Goal: Task Accomplishment & Management: Manage account settings

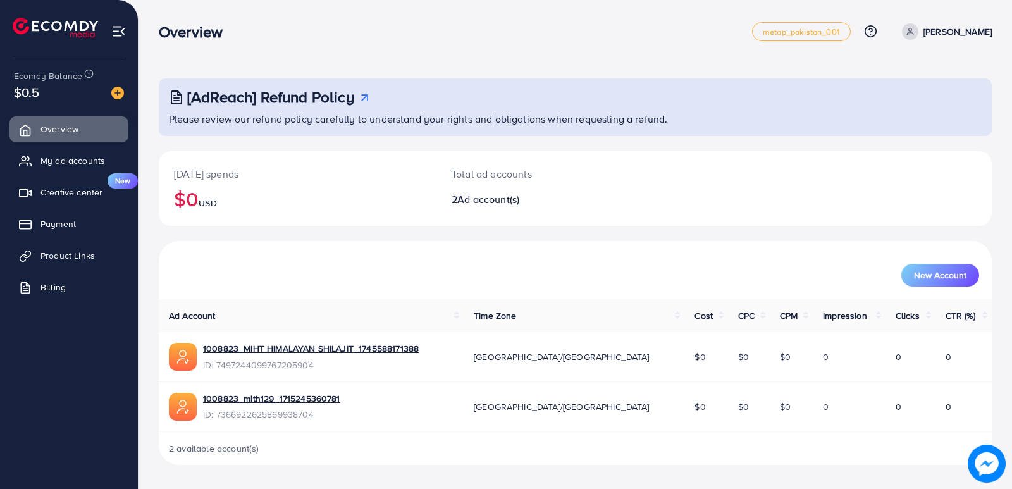
drag, startPoint x: 1011, startPoint y: 109, endPoint x: 1011, endPoint y: 147, distance: 37.9
click at [1011, 147] on div "[AdReach] Refund Policy Please review our refund policy carefully to understand…" at bounding box center [574, 242] width 873 height 485
click at [359, 347] on link "1008823_MIHT HIMALAYAN SHILAJIT_1745588171388" at bounding box center [311, 348] width 216 height 13
click at [288, 396] on link "1008823_mith129_1715245360781" at bounding box center [271, 398] width 137 height 13
click at [483, 241] on div "New Account" at bounding box center [575, 270] width 833 height 58
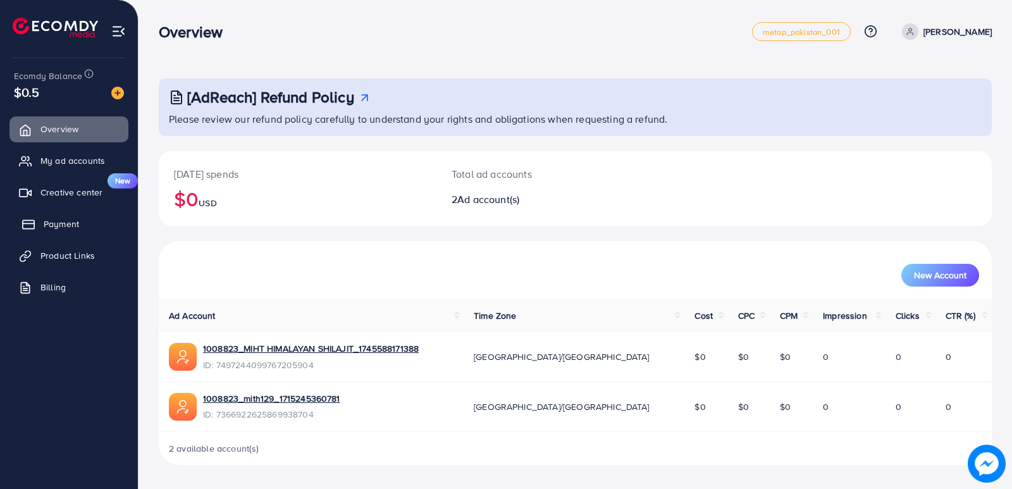
click at [77, 218] on span "Payment" at bounding box center [61, 224] width 35 height 13
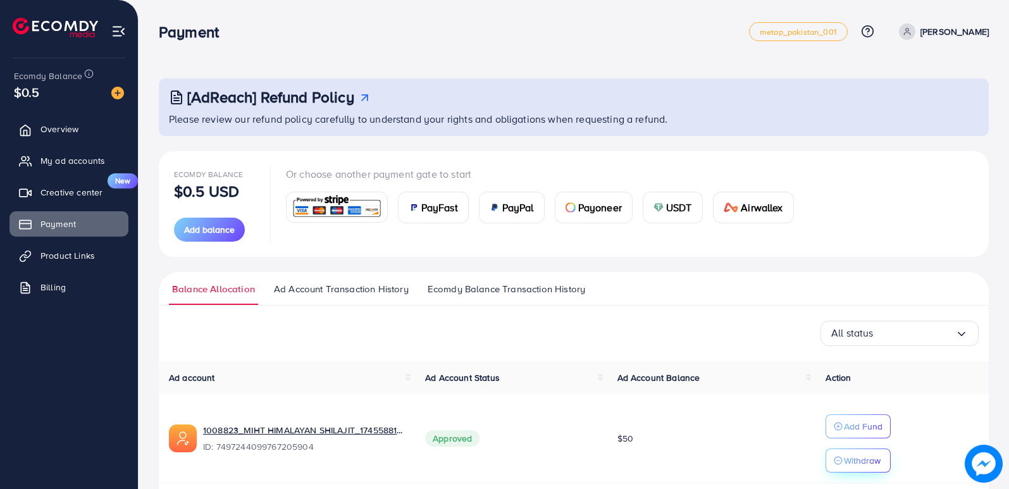
click at [856, 459] on p "Withdraw" at bounding box center [861, 460] width 37 height 15
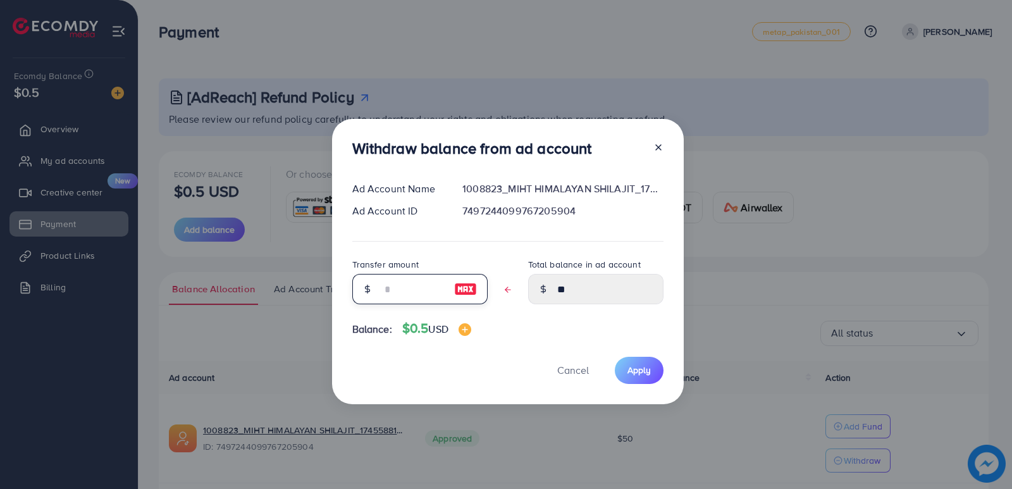
click at [420, 290] on input "text" at bounding box center [412, 289] width 63 height 30
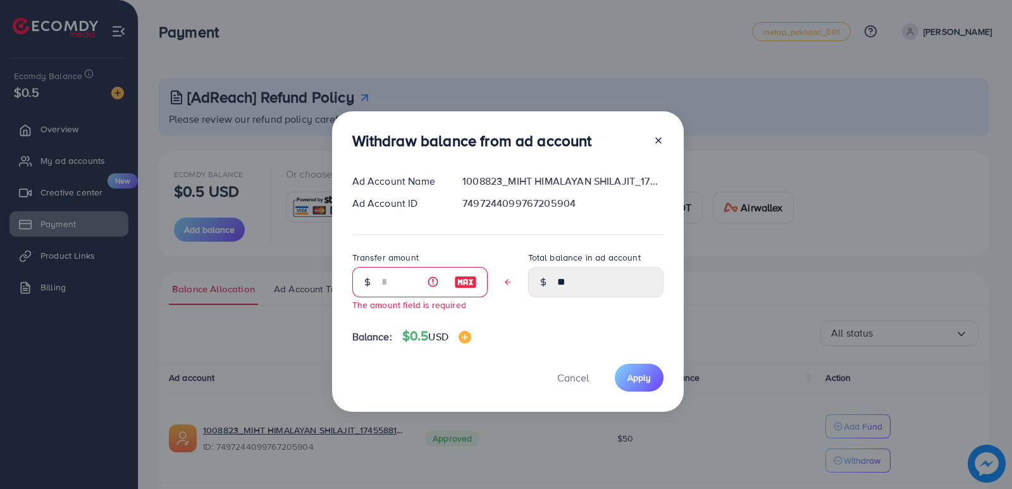
click at [659, 138] on line at bounding box center [658, 140] width 5 height 5
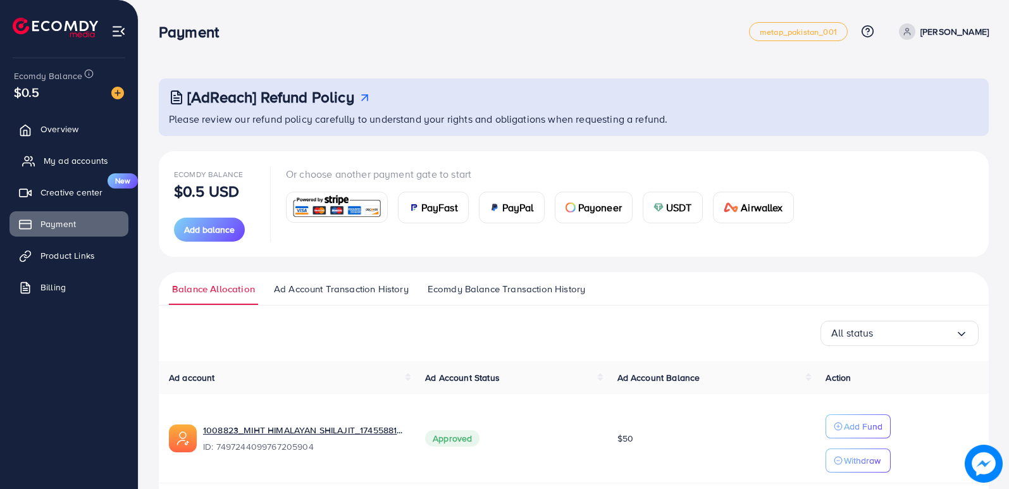
click at [61, 171] on link "My ad accounts" at bounding box center [68, 160] width 119 height 25
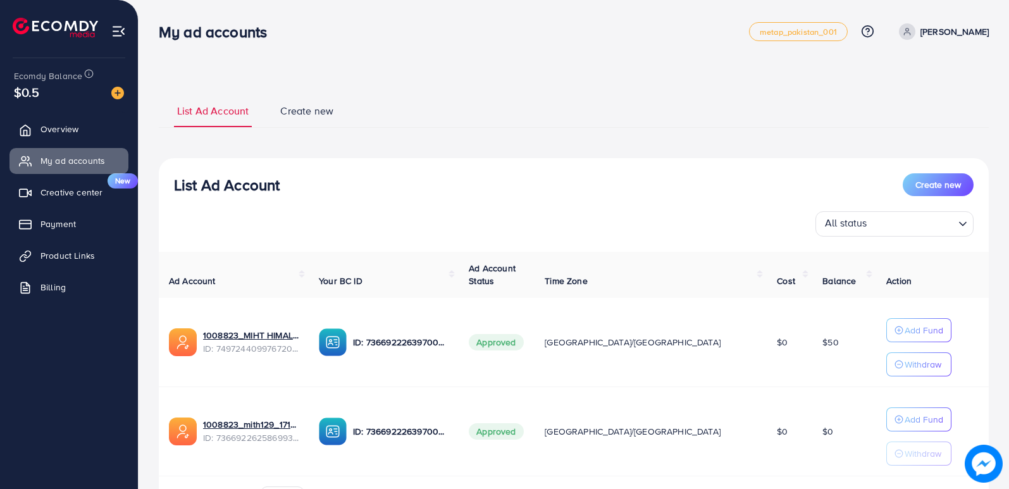
click at [273, 108] on li "List Ad Account" at bounding box center [225, 115] width 103 height 23
click at [307, 118] on span "Create new" at bounding box center [306, 111] width 53 height 15
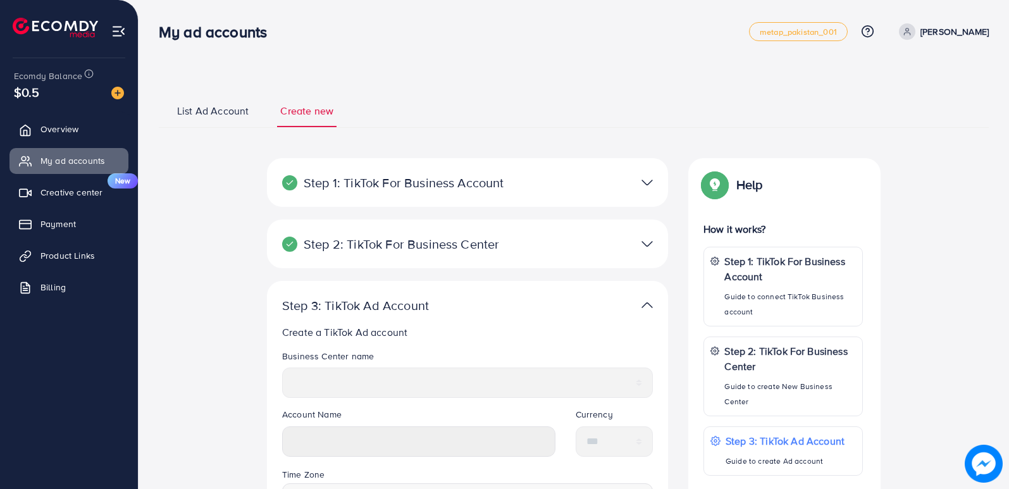
click at [249, 114] on link "List Ad Account" at bounding box center [213, 115] width 78 height 23
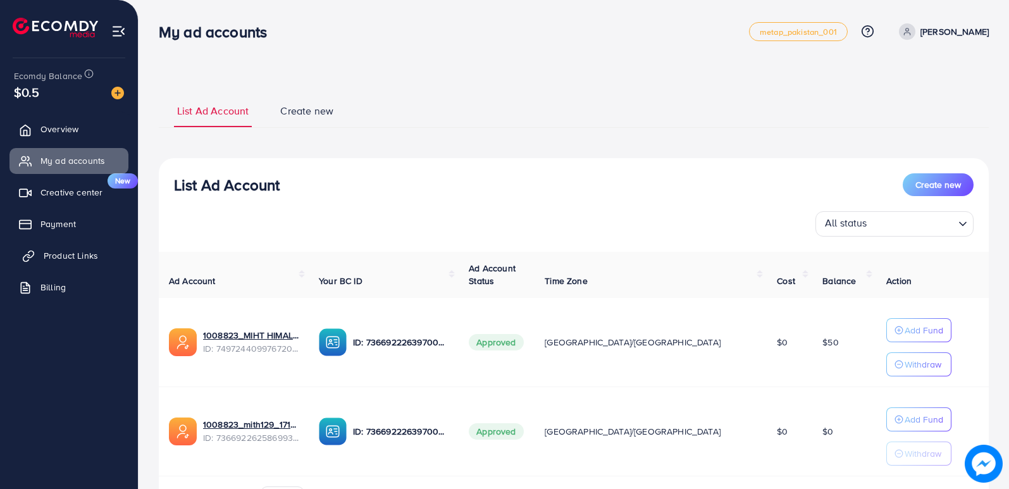
click at [56, 261] on span "Product Links" at bounding box center [71, 255] width 54 height 13
